Goal: Task Accomplishment & Management: Use online tool/utility

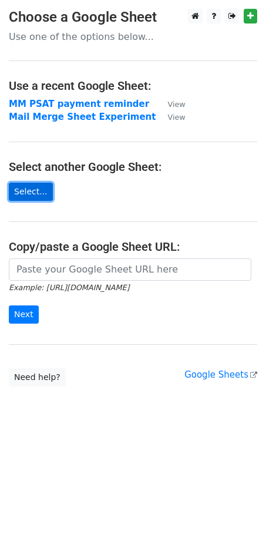
click at [22, 196] on link "Select..." at bounding box center [31, 192] width 44 height 18
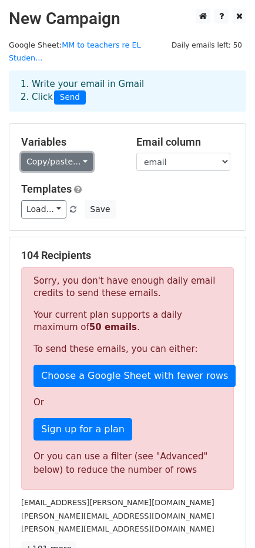
click at [79, 153] on link "Copy/paste..." at bounding box center [57, 162] width 72 height 18
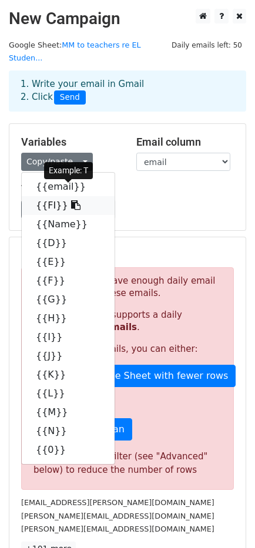
click at [56, 196] on link "{{FI}}" at bounding box center [68, 205] width 93 height 19
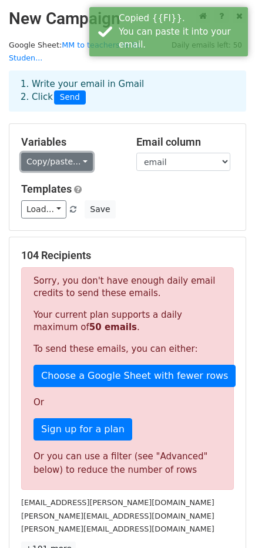
click at [68, 153] on link "Copy/paste..." at bounding box center [57, 162] width 72 height 18
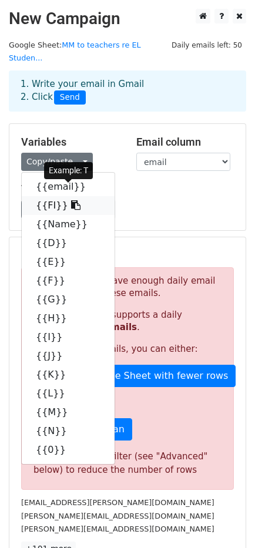
click at [46, 196] on link "{{FI}}" at bounding box center [68, 205] width 93 height 19
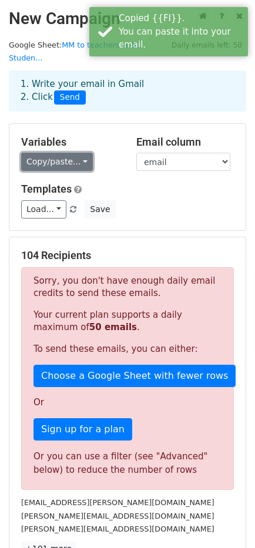
click at [75, 153] on link "Copy/paste..." at bounding box center [57, 162] width 72 height 18
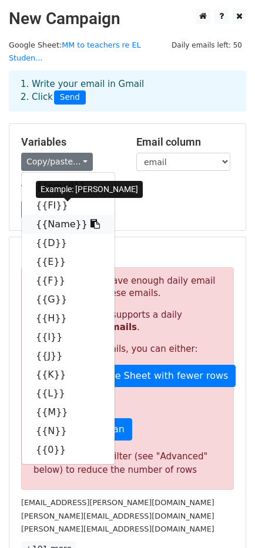
click at [53, 215] on link "{{Name}}" at bounding box center [68, 224] width 93 height 19
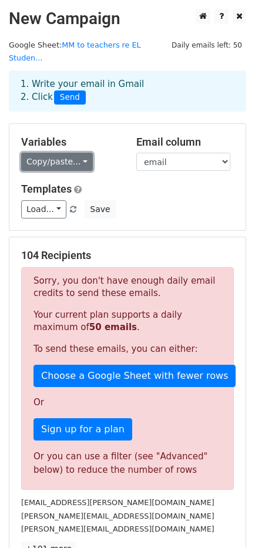
click at [71, 153] on link "Copy/paste..." at bounding box center [57, 162] width 72 height 18
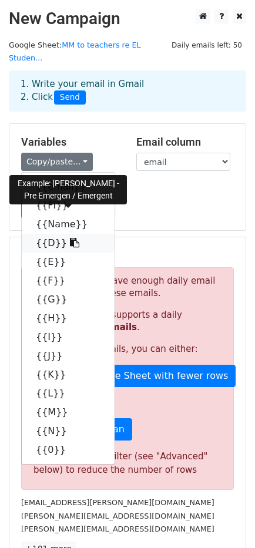
click at [70, 238] on icon at bounding box center [74, 242] width 9 height 9
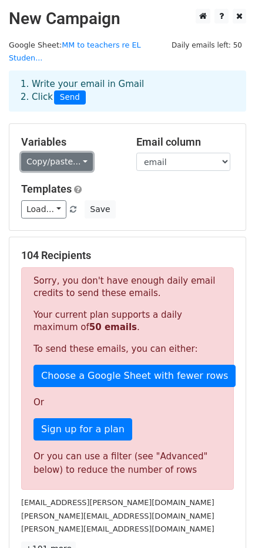
click at [81, 153] on link "Copy/paste..." at bounding box center [57, 162] width 72 height 18
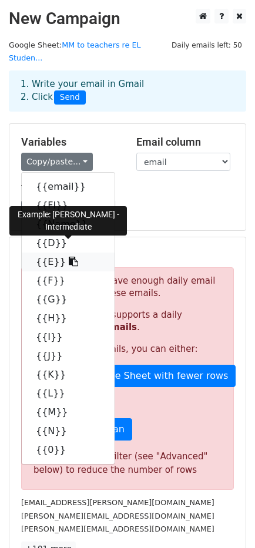
click at [40, 253] on link "{{E}}" at bounding box center [68, 262] width 93 height 19
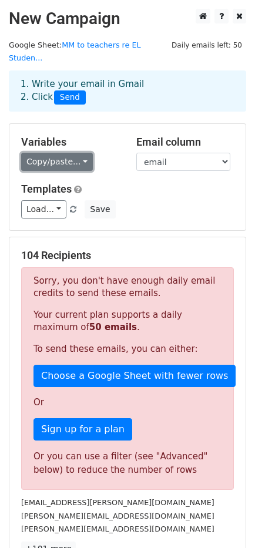
click at [79, 153] on link "Copy/paste..." at bounding box center [57, 162] width 72 height 18
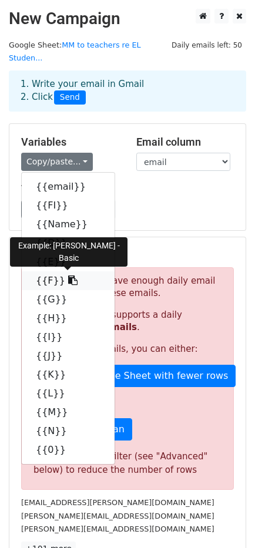
click at [42, 272] on link "{{F}}" at bounding box center [68, 281] width 93 height 19
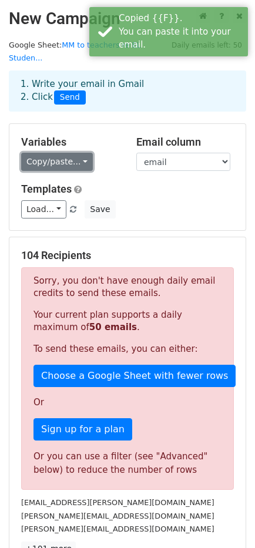
click at [82, 153] on link "Copy/paste..." at bounding box center [57, 162] width 72 height 18
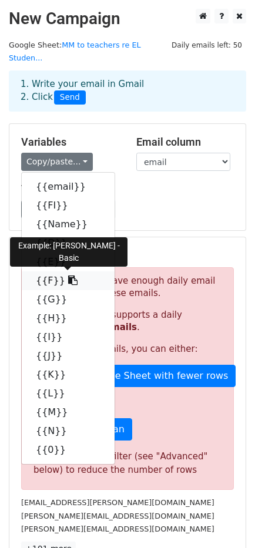
click at [40, 272] on link "{{F}}" at bounding box center [68, 281] width 93 height 19
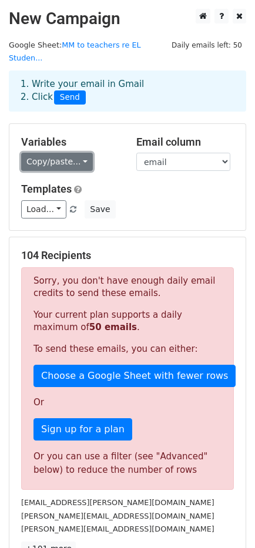
click at [74, 153] on link "Copy/paste..." at bounding box center [57, 162] width 72 height 18
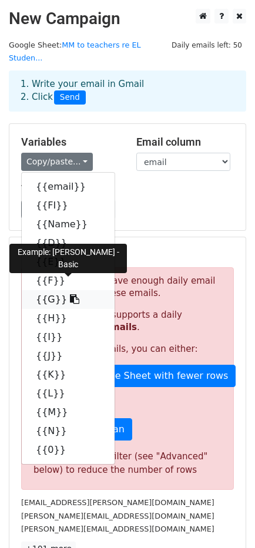
click at [46, 290] on link "{{G}}" at bounding box center [68, 299] width 93 height 19
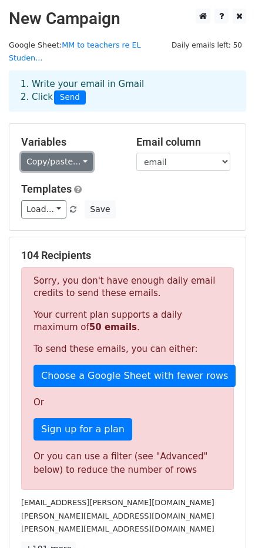
click at [76, 153] on link "Copy/paste..." at bounding box center [57, 162] width 72 height 18
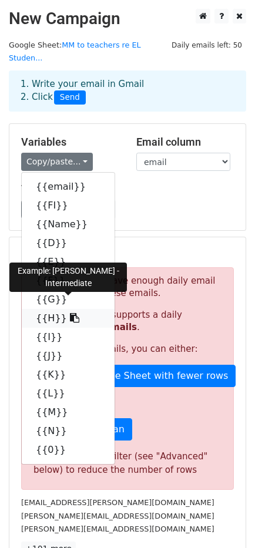
click at [44, 309] on link "{{H}}" at bounding box center [68, 318] width 93 height 19
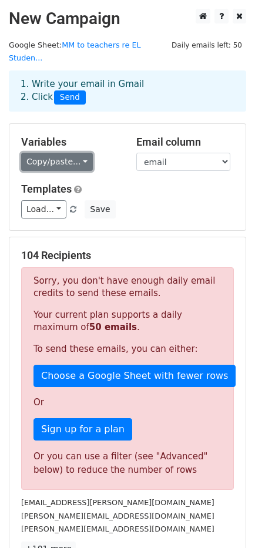
click at [80, 153] on link "Copy/paste..." at bounding box center [57, 162] width 72 height 18
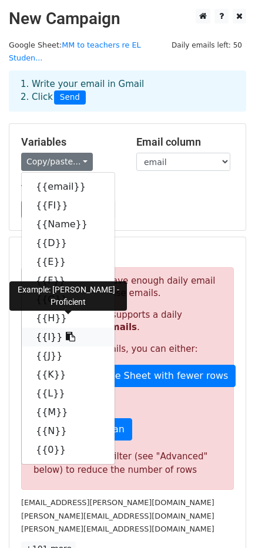
click at [42, 328] on link "{{I}}" at bounding box center [68, 337] width 93 height 19
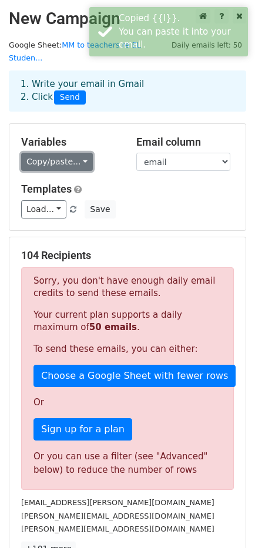
click at [77, 153] on link "Copy/paste..." at bounding box center [57, 162] width 72 height 18
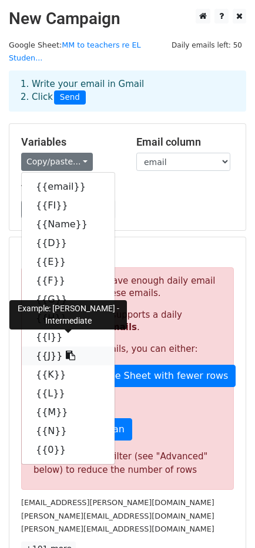
click at [38, 347] on link "{{J}}" at bounding box center [68, 356] width 93 height 19
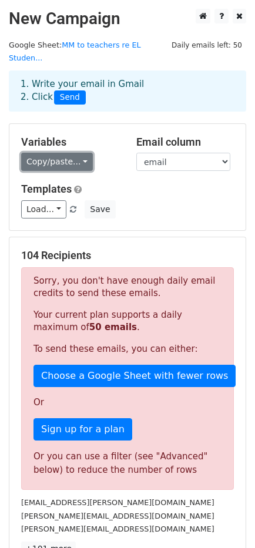
click at [78, 153] on link "Copy/paste..." at bounding box center [57, 162] width 72 height 18
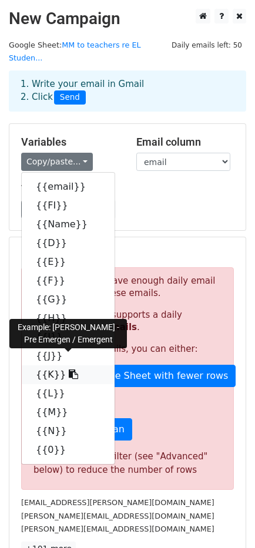
click at [39, 366] on link "{{K}}" at bounding box center [68, 375] width 93 height 19
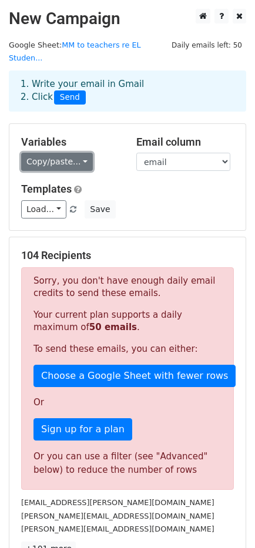
click at [78, 153] on link "Copy/paste..." at bounding box center [57, 162] width 72 height 18
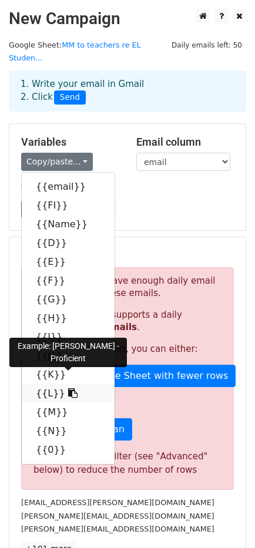
click at [43, 384] on link "{{L}}" at bounding box center [68, 393] width 93 height 19
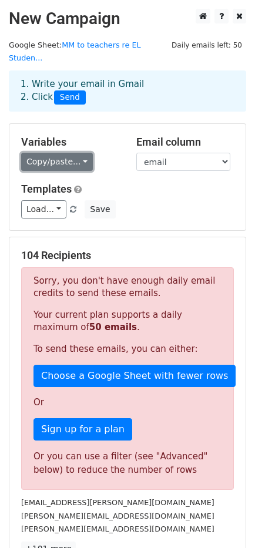
click at [72, 153] on link "Copy/paste..." at bounding box center [57, 162] width 72 height 18
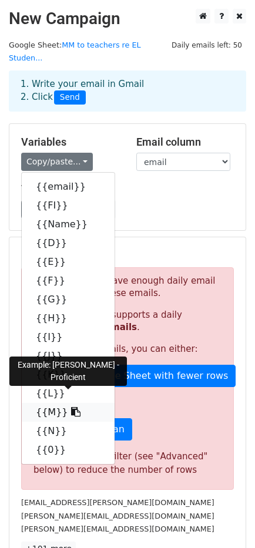
click at [51, 403] on link "{{M}}" at bounding box center [68, 412] width 93 height 19
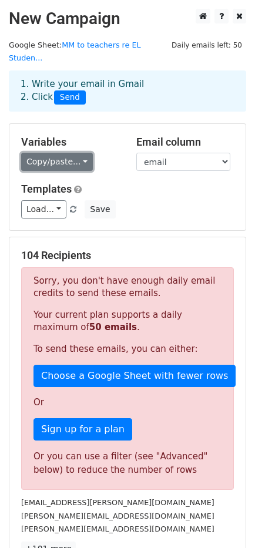
click at [78, 153] on link "Copy/paste..." at bounding box center [57, 162] width 72 height 18
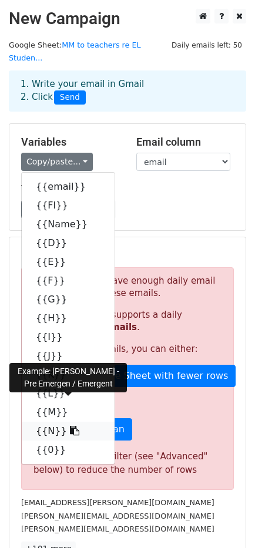
click at [44, 422] on link "{{N}}" at bounding box center [68, 431] width 93 height 19
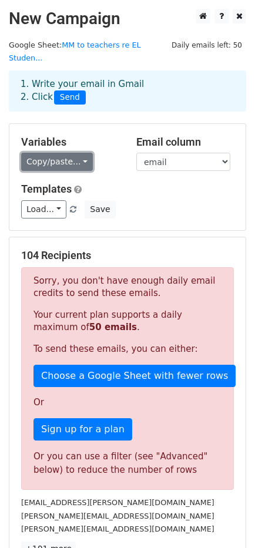
click at [76, 153] on link "Copy/paste..." at bounding box center [57, 162] width 72 height 18
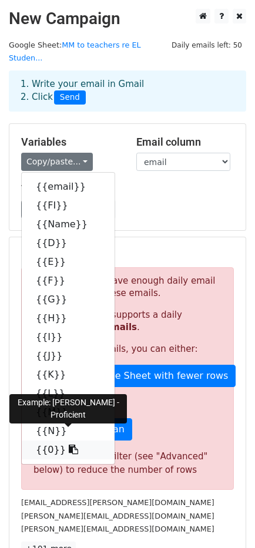
click at [48, 441] on link "{{0}}" at bounding box center [68, 450] width 93 height 19
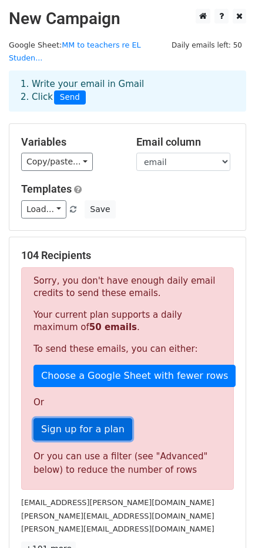
click at [89, 418] on link "Sign up for a plan" at bounding box center [83, 429] width 99 height 22
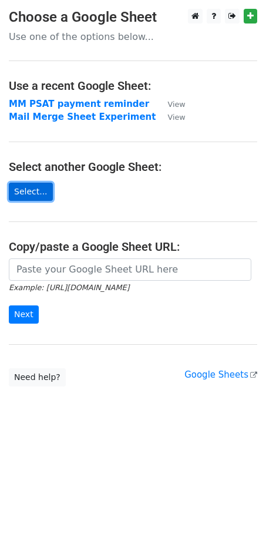
click at [30, 193] on link "Select..." at bounding box center [31, 192] width 44 height 18
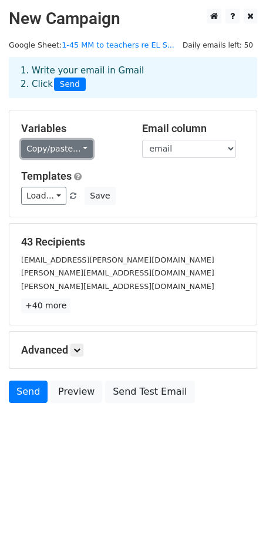
click at [72, 146] on link "Copy/paste..." at bounding box center [57, 149] width 72 height 18
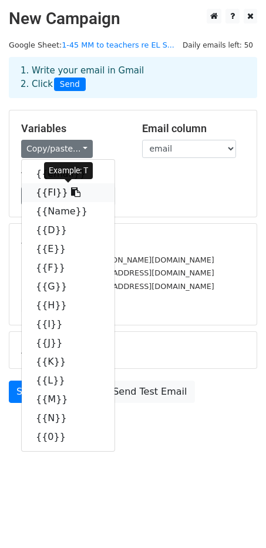
click at [48, 190] on link "{{FI}}" at bounding box center [68, 192] width 93 height 19
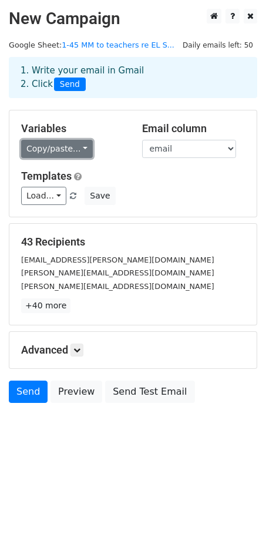
click at [75, 149] on link "Copy/paste..." at bounding box center [57, 149] width 72 height 18
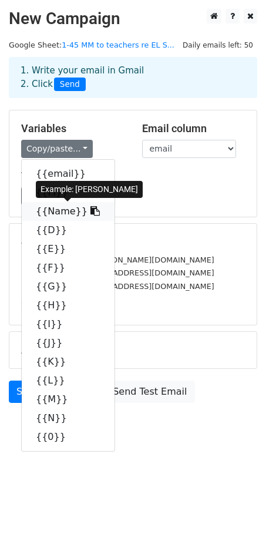
click at [49, 216] on link "{{Name}}" at bounding box center [68, 211] width 93 height 19
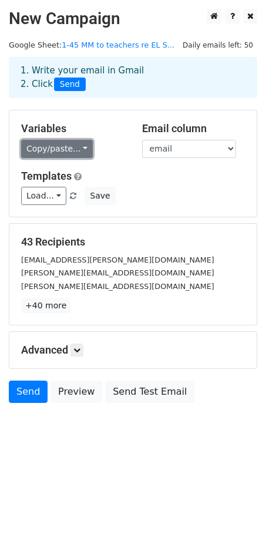
click at [78, 151] on link "Copy/paste..." at bounding box center [57, 149] width 72 height 18
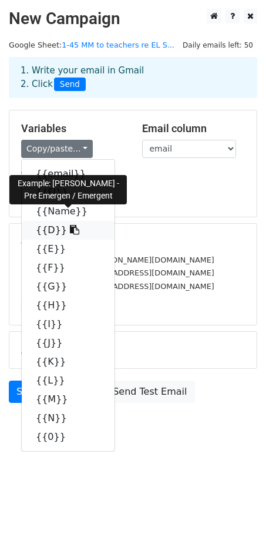
click at [40, 233] on link "{{D}}" at bounding box center [68, 230] width 93 height 19
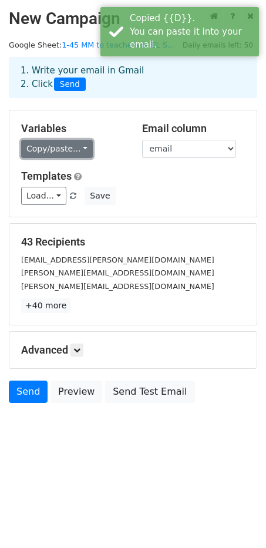
click at [76, 148] on link "Copy/paste..." at bounding box center [57, 149] width 72 height 18
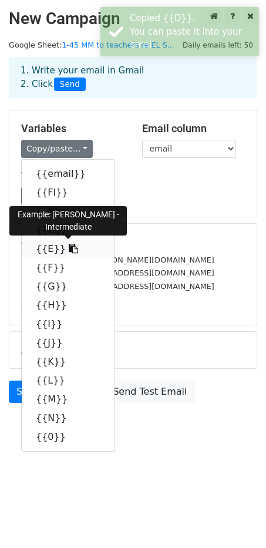
click at [46, 249] on link "{{E}}" at bounding box center [68, 249] width 93 height 19
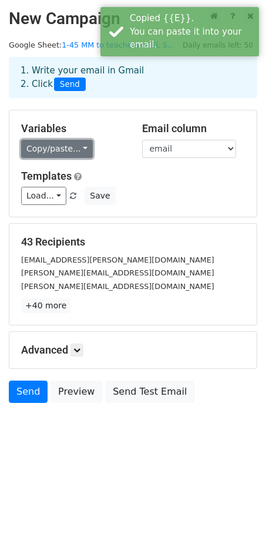
click at [67, 146] on link "Copy/paste..." at bounding box center [57, 149] width 72 height 18
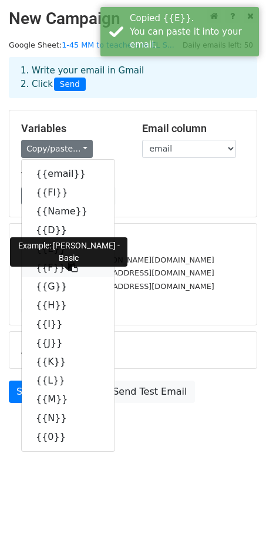
click at [45, 265] on link "{{F}}" at bounding box center [68, 268] width 93 height 19
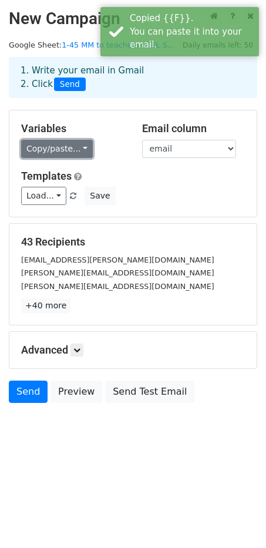
click at [80, 147] on link "Copy/paste..." at bounding box center [57, 149] width 72 height 18
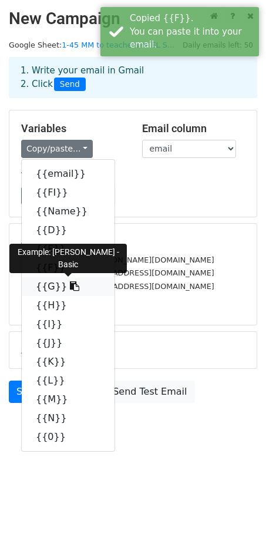
click at [48, 284] on link "{{G}}" at bounding box center [68, 286] width 93 height 19
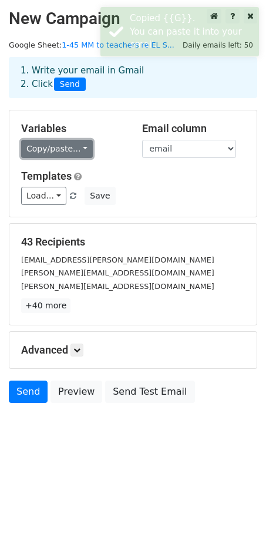
click at [78, 144] on link "Copy/paste..." at bounding box center [57, 149] width 72 height 18
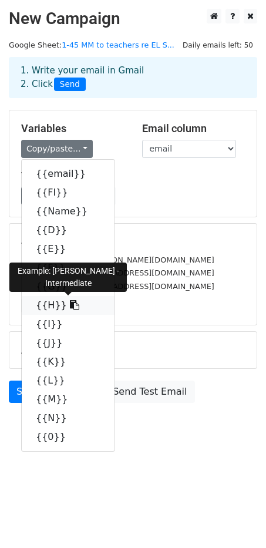
click at [42, 305] on link "{{H}}" at bounding box center [68, 305] width 93 height 19
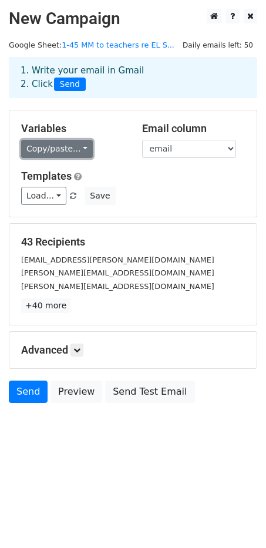
click at [76, 149] on link "Copy/paste..." at bounding box center [57, 149] width 72 height 18
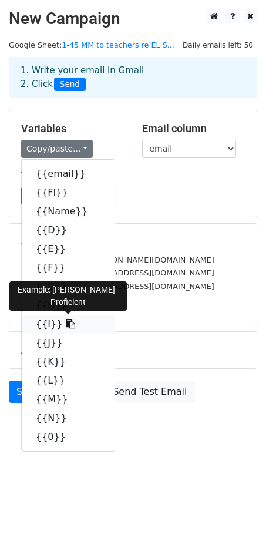
click at [48, 323] on link "{{I}}" at bounding box center [68, 324] width 93 height 19
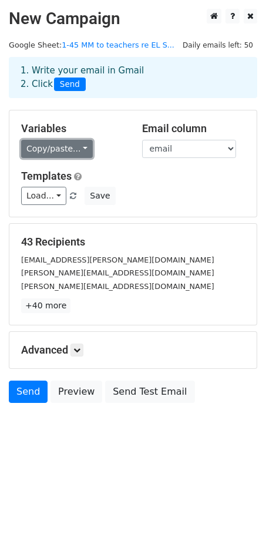
click at [74, 144] on link "Copy/paste..." at bounding box center [57, 149] width 72 height 18
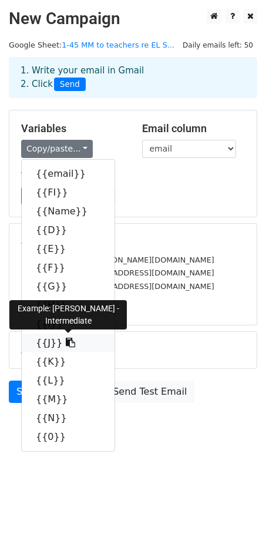
click at [42, 344] on link "{{J}}" at bounding box center [68, 343] width 93 height 19
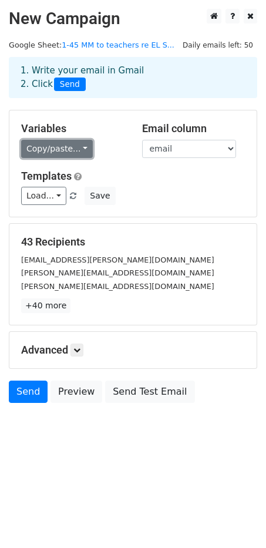
click at [79, 148] on link "Copy/paste..." at bounding box center [57, 149] width 72 height 18
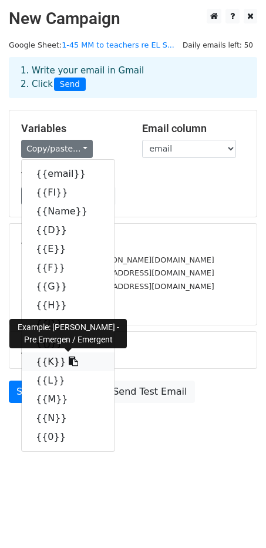
click at [41, 360] on link "{{K}}" at bounding box center [68, 362] width 93 height 19
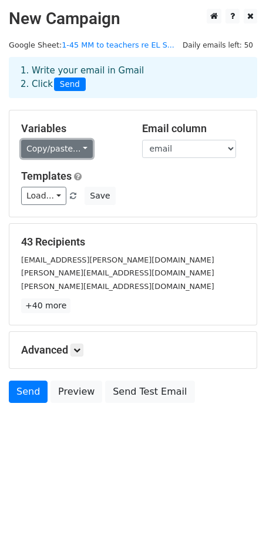
click at [80, 148] on link "Copy/paste..." at bounding box center [57, 149] width 72 height 18
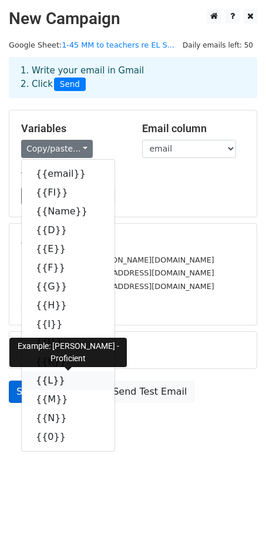
click at [42, 380] on link "{{L}}" at bounding box center [68, 380] width 93 height 19
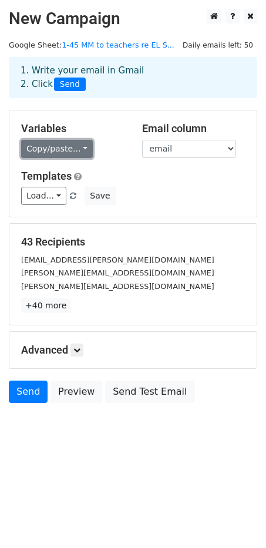
click at [81, 145] on link "Copy/paste..." at bounding box center [57, 149] width 72 height 18
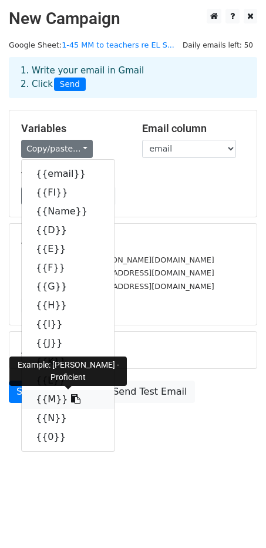
click at [43, 400] on link "{{M}}" at bounding box center [68, 399] width 93 height 19
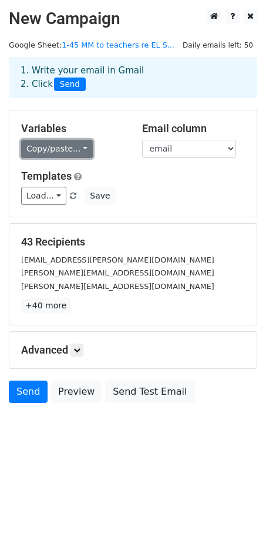
click at [75, 148] on link "Copy/paste..." at bounding box center [57, 149] width 72 height 18
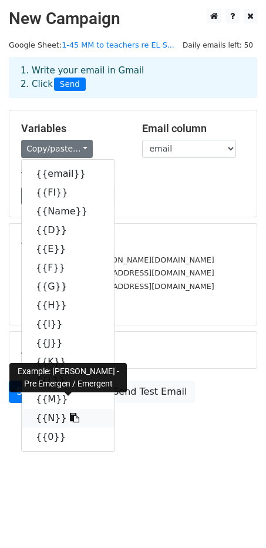
click at [45, 418] on link "{{N}}" at bounding box center [68, 418] width 93 height 19
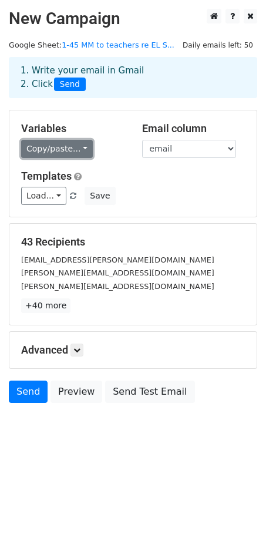
click at [77, 146] on link "Copy/paste..." at bounding box center [57, 149] width 72 height 18
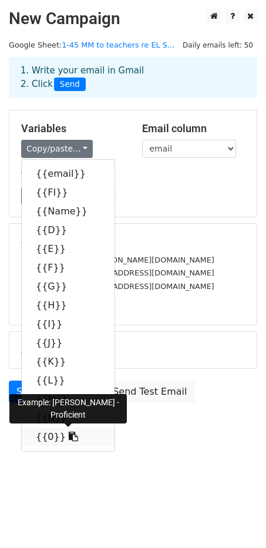
click at [40, 438] on link "{{0}}" at bounding box center [68, 437] width 93 height 19
